Goal: Information Seeking & Learning: Check status

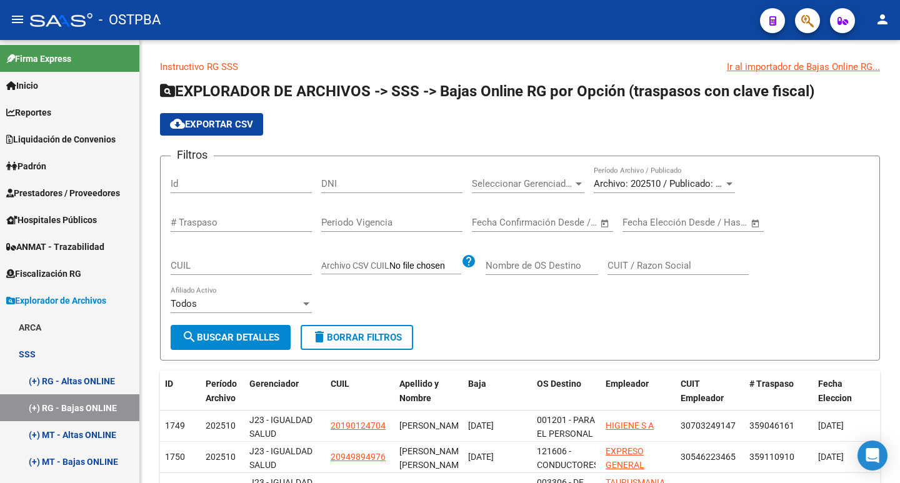
click at [800, 17] on button "button" at bounding box center [807, 20] width 25 height 25
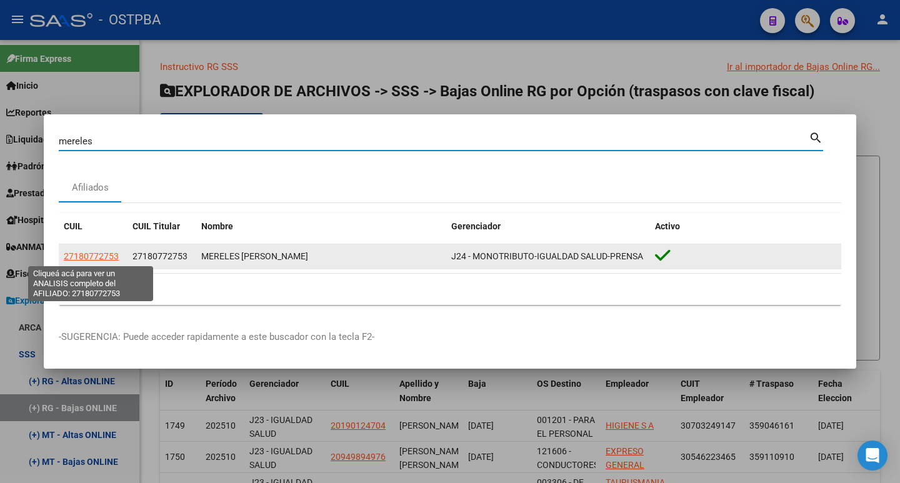
click at [87, 256] on span "27180772753" at bounding box center [91, 256] width 55 height 10
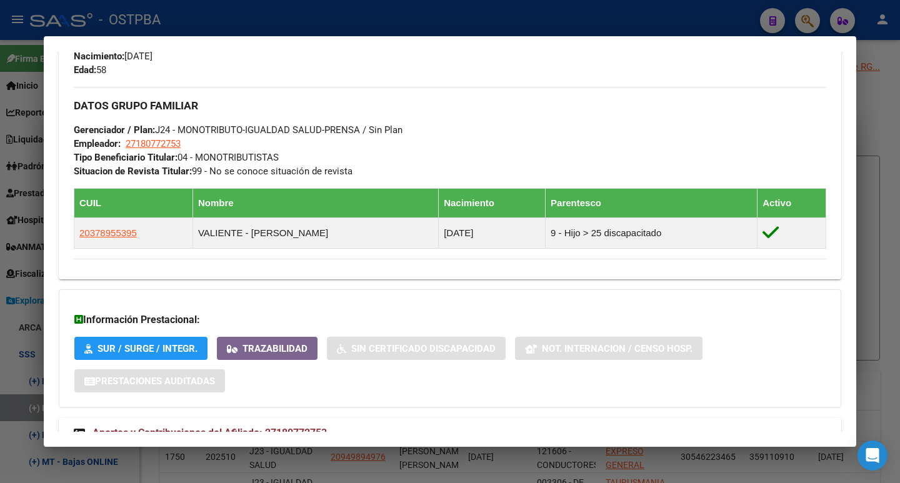
scroll to position [607, 0]
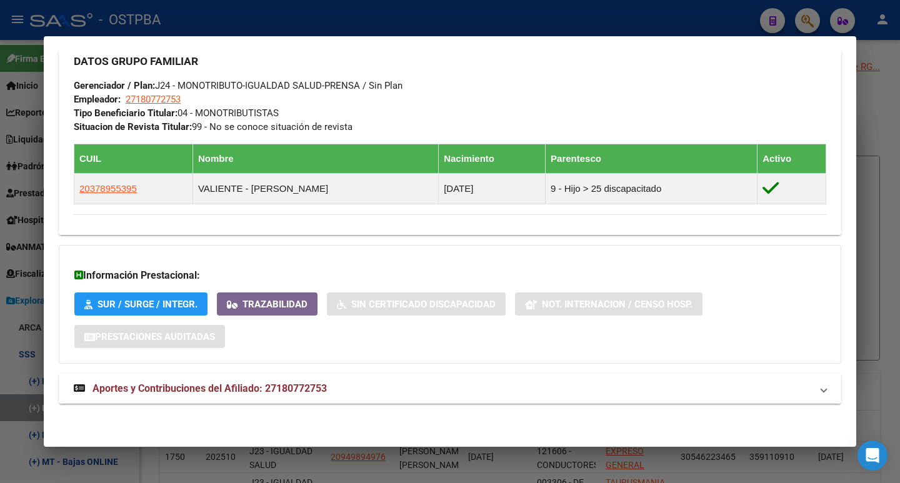
click at [202, 390] on span "Aportes y Contribuciones del Afiliado: 27180772753" at bounding box center [209, 388] width 234 height 12
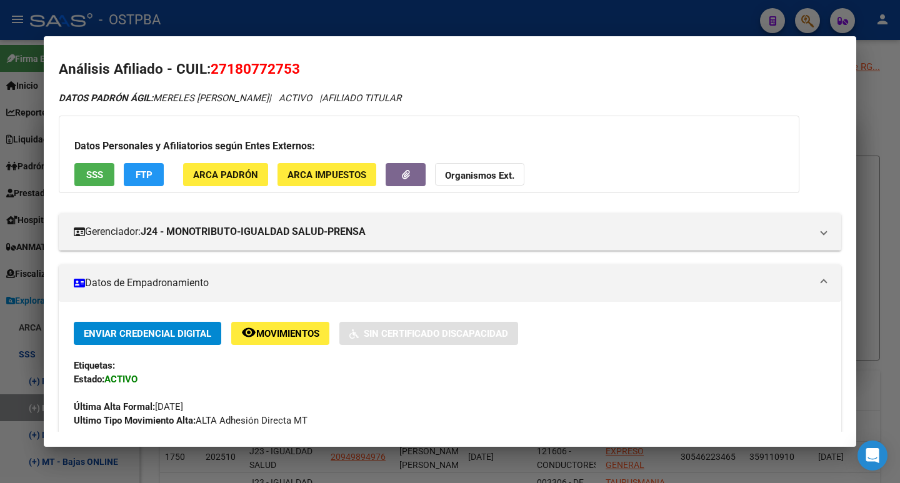
scroll to position [0, 0]
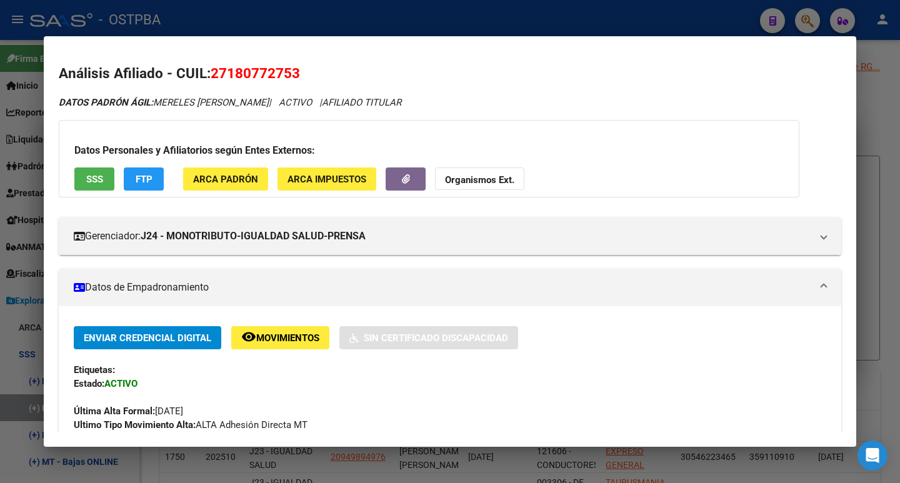
click at [560, 15] on div at bounding box center [450, 241] width 900 height 483
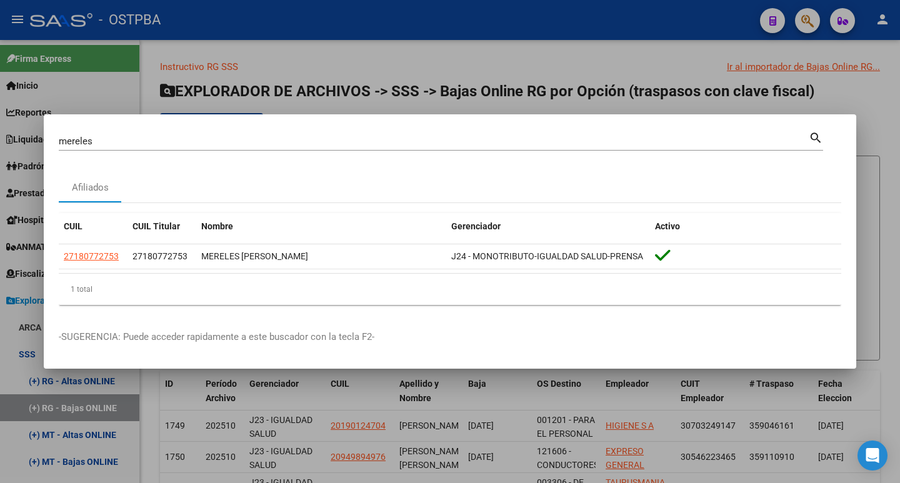
click at [107, 134] on div "[PERSON_NAME] (apellido, dni, cuil, nro [PERSON_NAME], cuit, obra social)" at bounding box center [434, 141] width 750 height 19
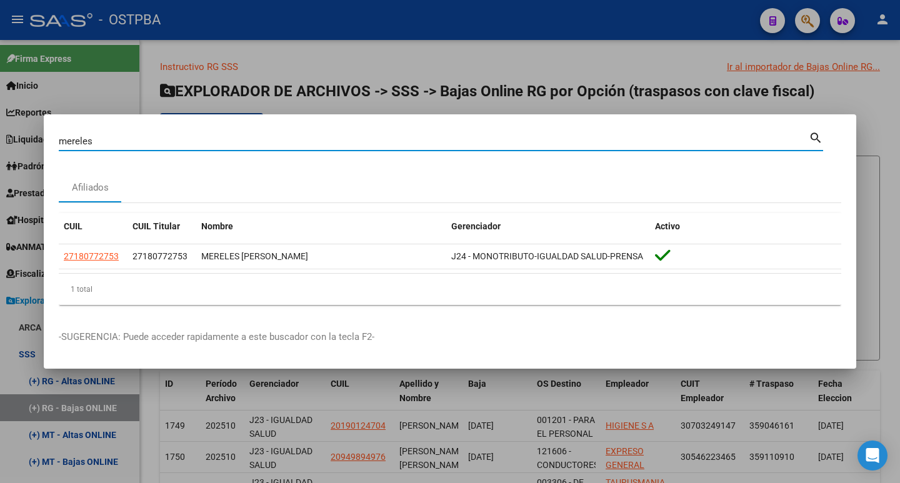
drag, startPoint x: 112, startPoint y: 143, endPoint x: 0, endPoint y: 143, distance: 111.8
click at [0, 143] on div "mereles Buscar (apellido, dni, cuil, nro traspaso, cuit, obra social) search Af…" at bounding box center [450, 241] width 900 height 483
paste input "40352078"
type input "40352078"
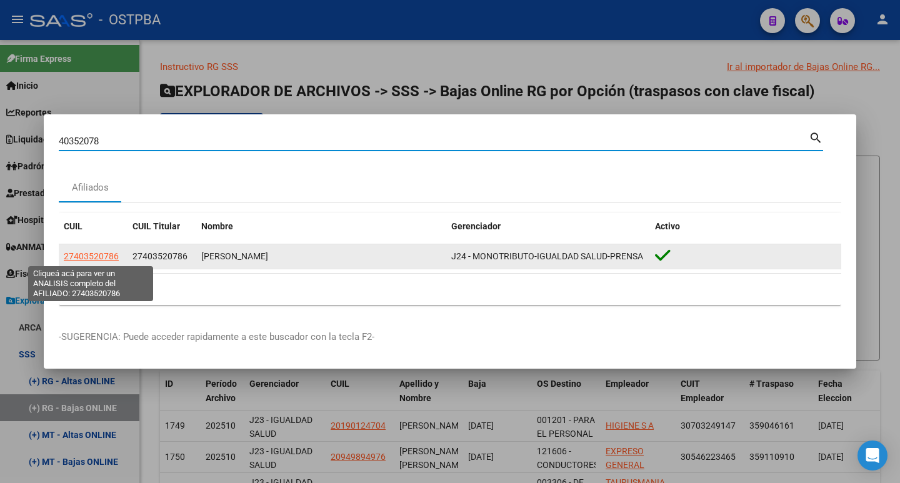
click at [88, 257] on span "27403520786" at bounding box center [91, 256] width 55 height 10
type textarea "27403520786"
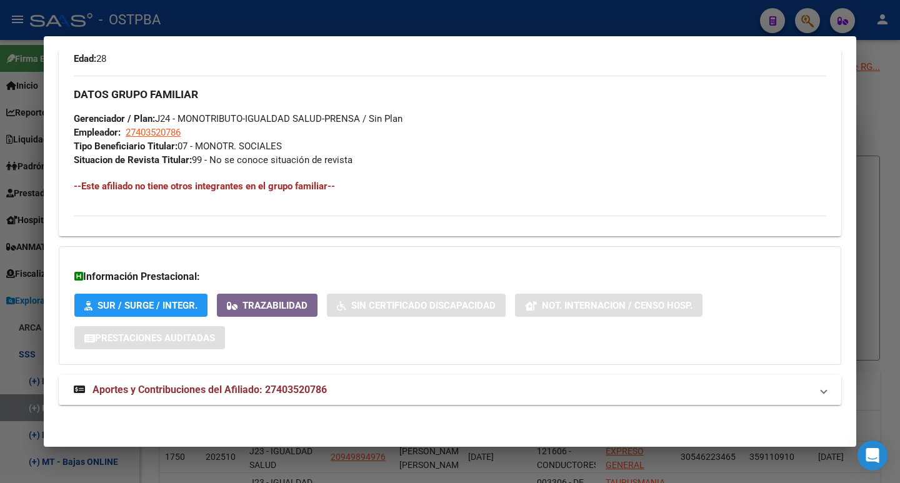
scroll to position [575, 0]
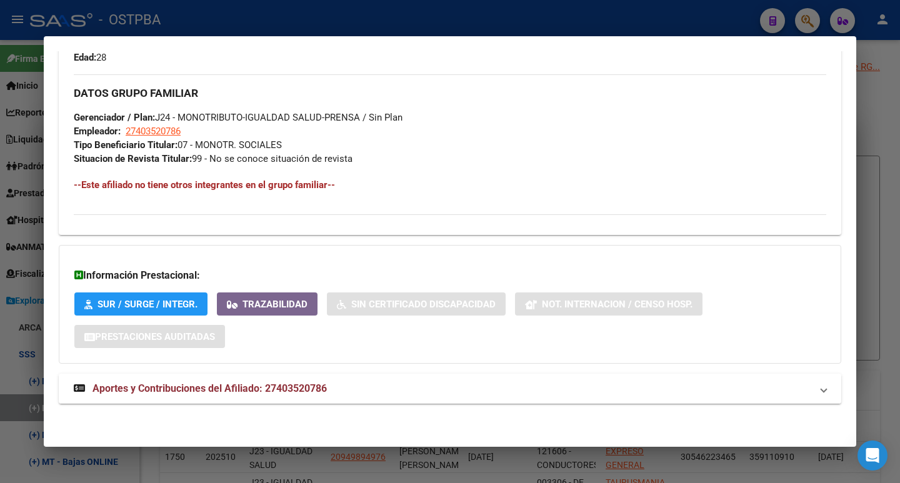
click at [220, 390] on span "Aportes y Contribuciones del Afiliado: 27403520786" at bounding box center [209, 388] width 234 height 12
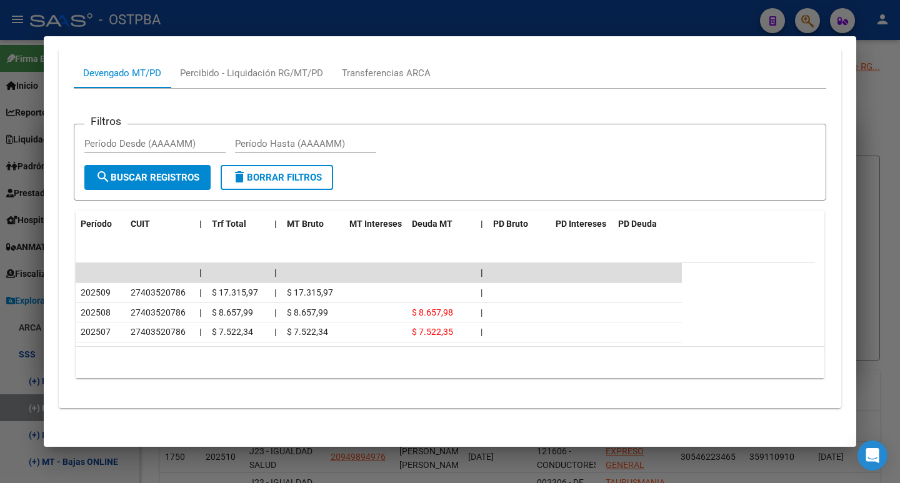
scroll to position [997, 0]
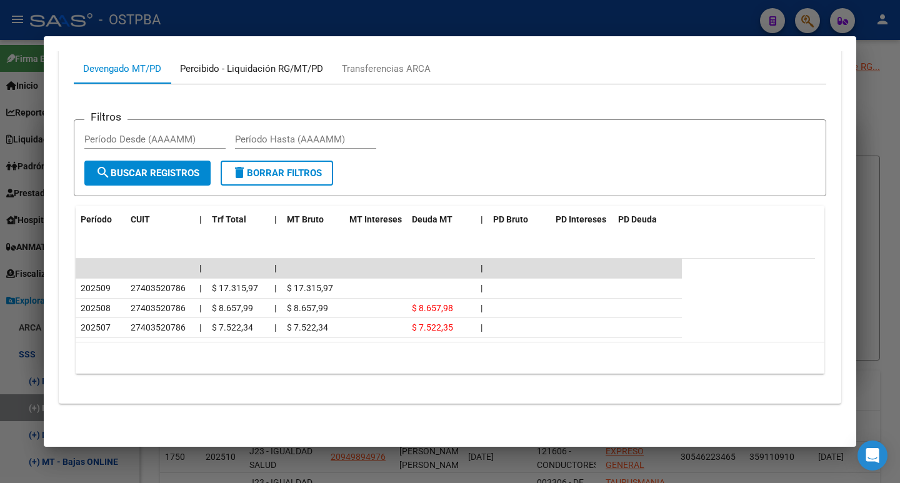
click at [249, 67] on div "Percibido - Liquidación RG/MT/PD" at bounding box center [251, 69] width 143 height 14
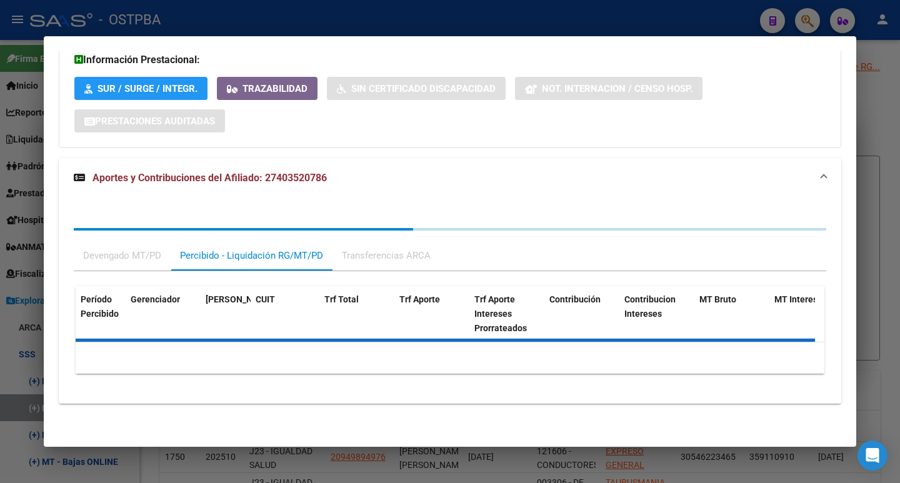
scroll to position [914, 0]
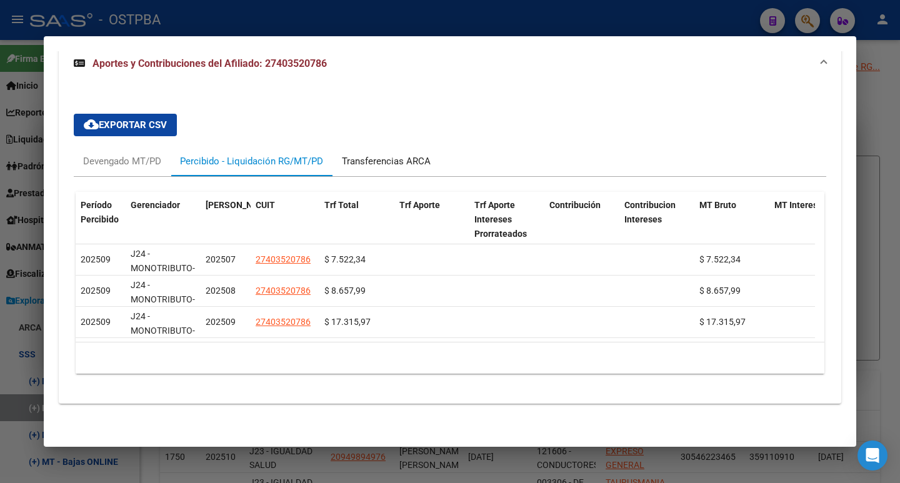
click at [401, 154] on div "Transferencias ARCA" at bounding box center [386, 161] width 89 height 14
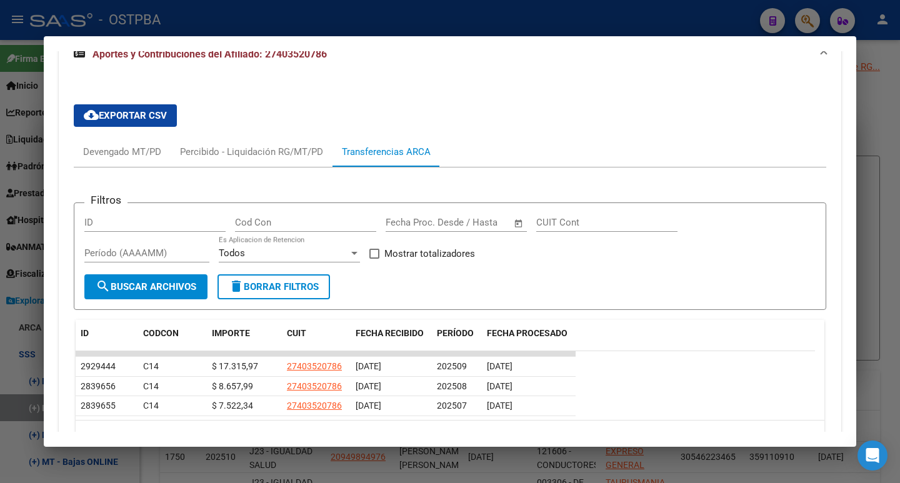
click at [528, 17] on div at bounding box center [450, 241] width 900 height 483
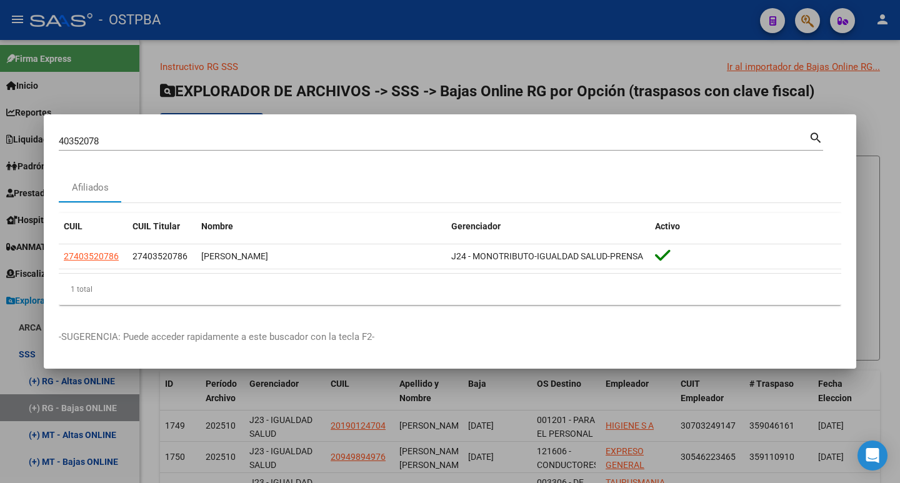
click at [412, 27] on div at bounding box center [450, 241] width 900 height 483
